Goal: Information Seeking & Learning: Understand process/instructions

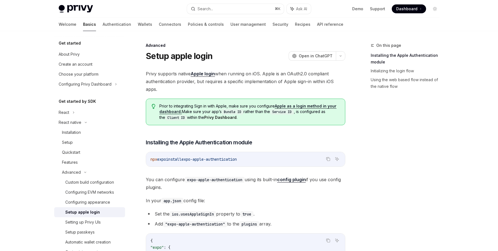
click at [293, 107] on link "Apple as a login method in your dashboard." at bounding box center [247, 109] width 177 height 11
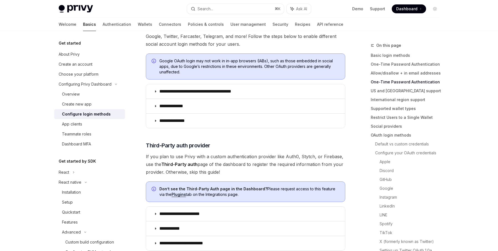
scroll to position [182, 0]
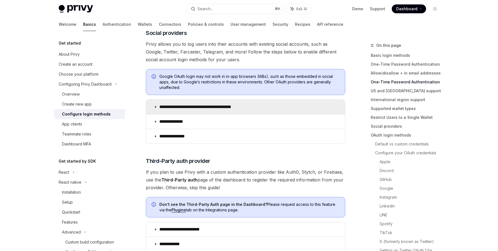
click at [292, 110] on summary "**********" at bounding box center [245, 107] width 199 height 14
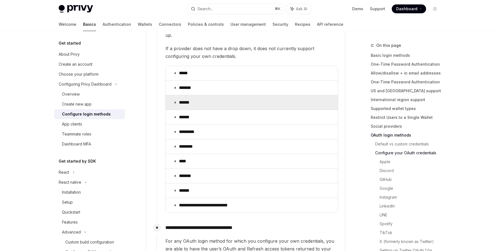
scroll to position [655, 0]
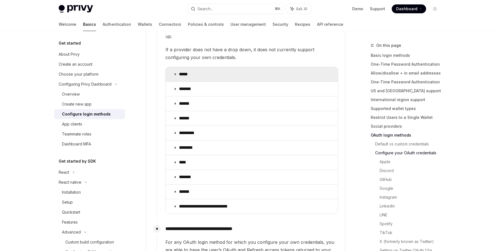
click at [253, 69] on summary "*****" at bounding box center [252, 74] width 172 height 14
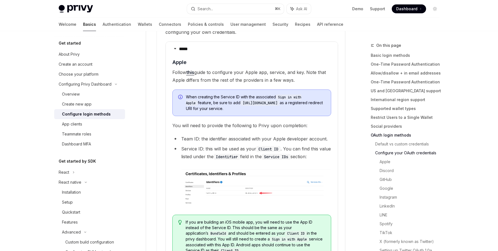
scroll to position [680, 0]
drag, startPoint x: 318, startPoint y: 96, endPoint x: 231, endPoint y: 97, distance: 86.9
click at [240, 101] on code "https://auth.privy.io/api/v1/oauth/callback" at bounding box center [259, 104] width 39 height 6
copy code "https://auth.privy.io/api/v1/oauth/callback"
click at [244, 187] on img at bounding box center [256, 188] width 150 height 37
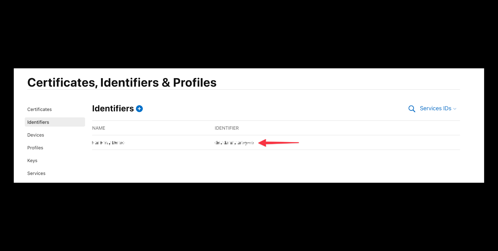
click at [272, 43] on div at bounding box center [249, 125] width 498 height 251
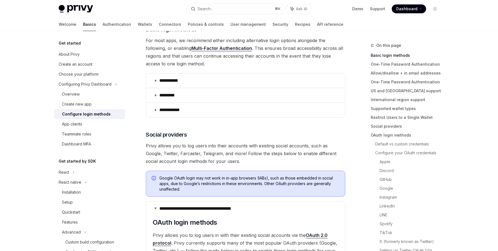
scroll to position [0, 0]
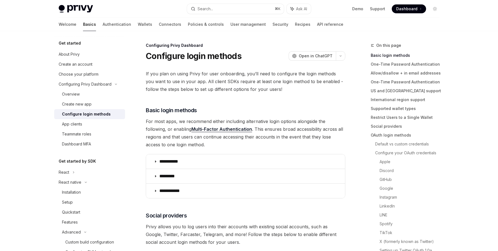
click at [87, 111] on div "Configure login methods" at bounding box center [86, 114] width 49 height 7
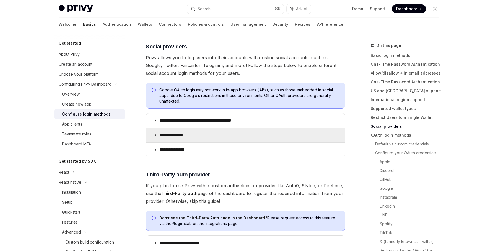
scroll to position [122, 0]
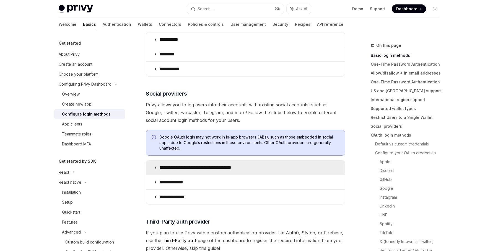
click at [187, 160] on summary "**********" at bounding box center [245, 167] width 199 height 14
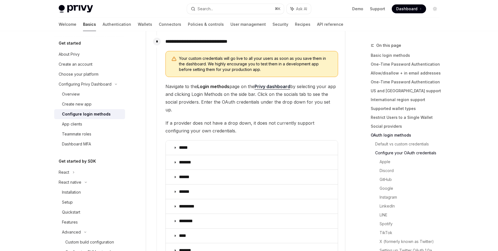
scroll to position [602, 0]
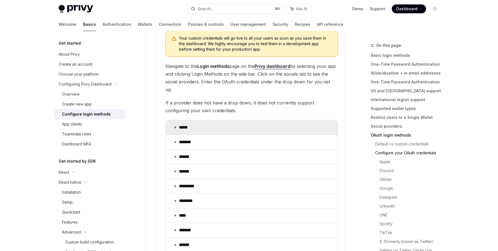
click at [187, 125] on p "*****" at bounding box center [185, 128] width 12 height 6
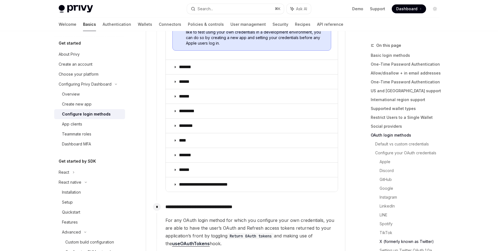
scroll to position [982, 0]
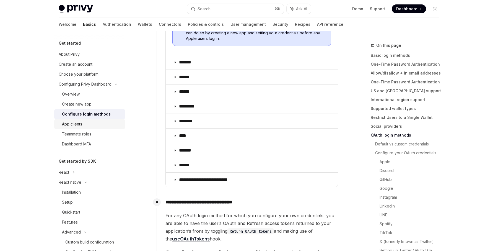
click at [93, 124] on div "App clients" at bounding box center [92, 124] width 60 height 7
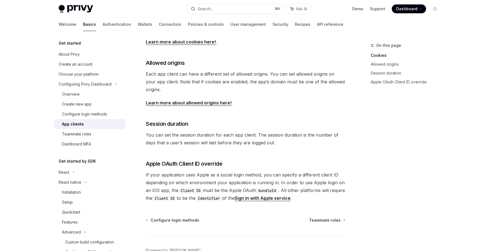
scroll to position [192, 0]
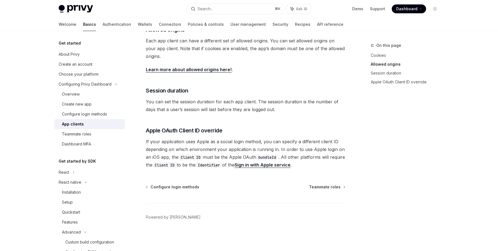
click at [275, 166] on link "Sign in with Apple service" at bounding box center [263, 165] width 56 height 6
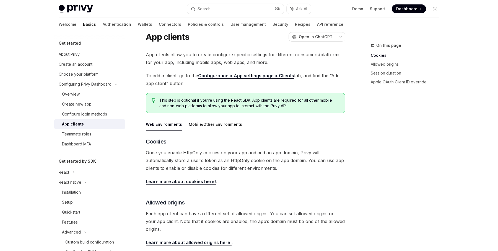
scroll to position [0, 0]
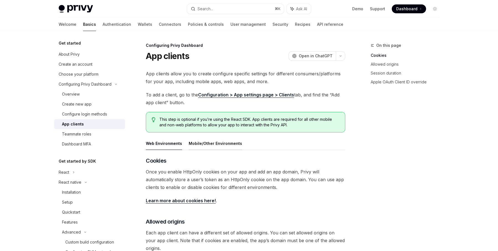
click at [205, 144] on button "Mobile/Other Environments" at bounding box center [215, 143] width 53 height 13
type textarea "*"
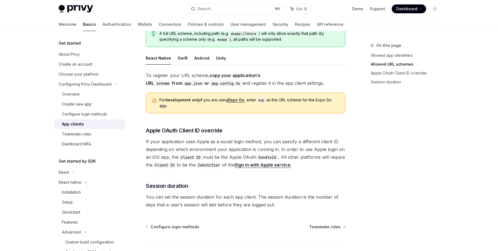
scroll to position [375, 0]
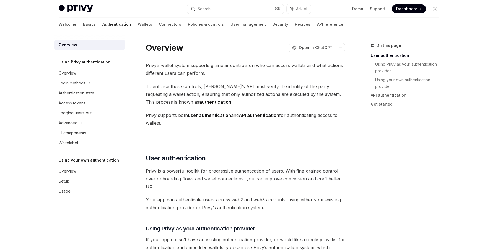
click at [97, 63] on h5 "Using Privy authentication" at bounding box center [85, 62] width 52 height 7
click at [78, 85] on div "Login methods" at bounding box center [72, 83] width 27 height 7
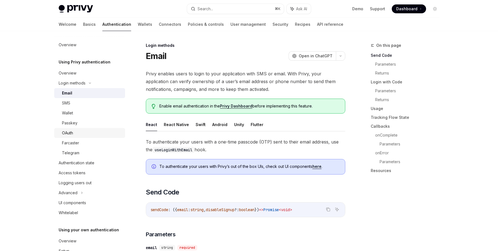
click at [77, 134] on div "OAuth" at bounding box center [92, 133] width 60 height 7
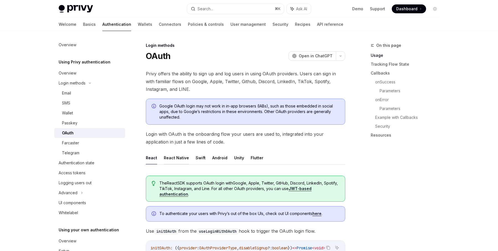
click at [180, 157] on button "React Native" at bounding box center [176, 157] width 25 height 13
type textarea "*"
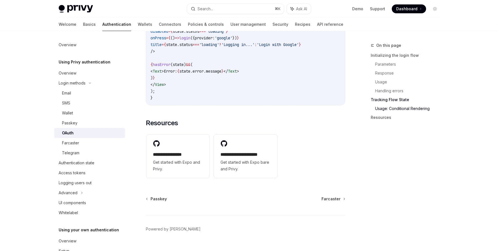
scroll to position [1130, 0]
